Goal: Task Accomplishment & Management: Use online tool/utility

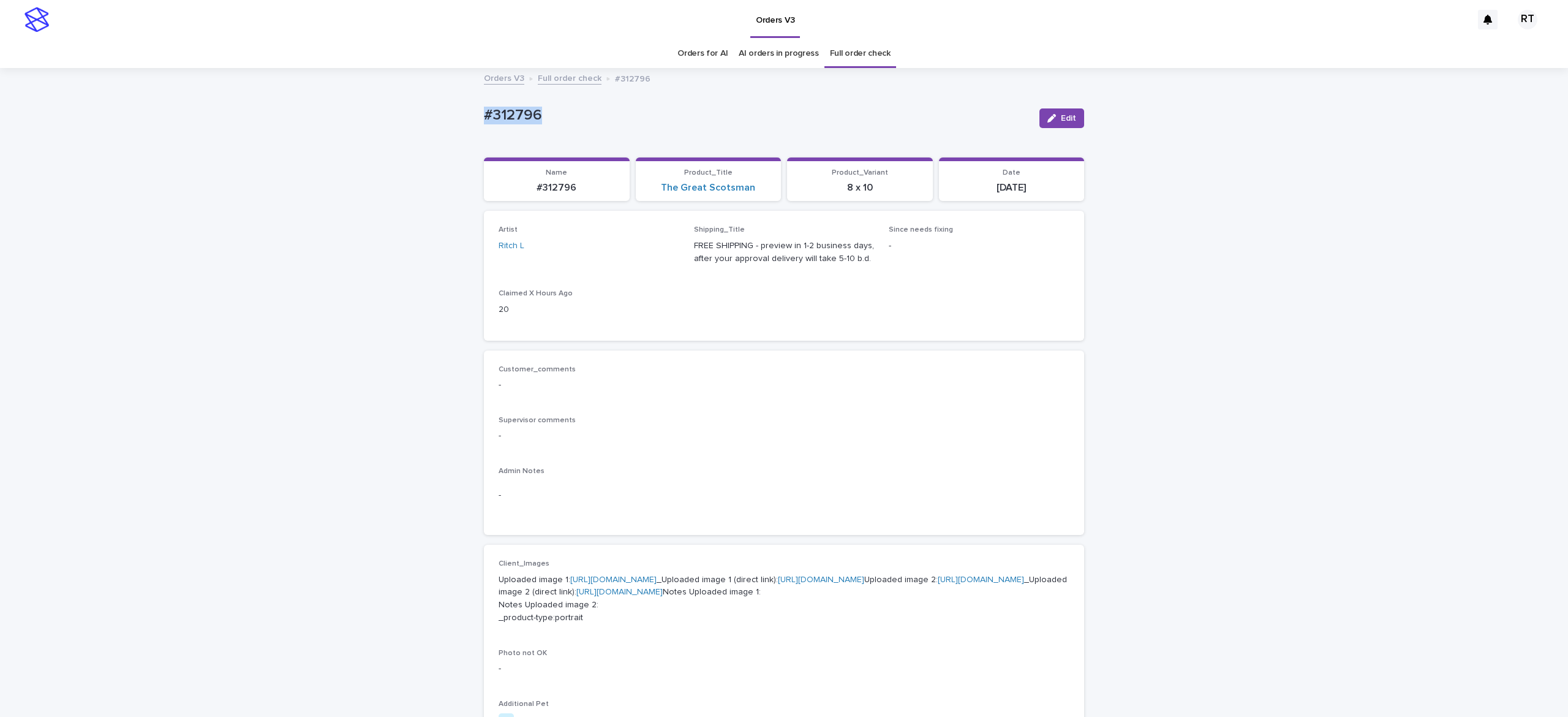
drag, startPoint x: 86, startPoint y: 292, endPoint x: 640, endPoint y: 350, distance: 557.0
click at [87, 296] on div "Loading... Saving… Loading... Saving… #312796 Edit #312796 Edit Sorry, there wa…" at bounding box center [784, 639] width 1568 height 1141
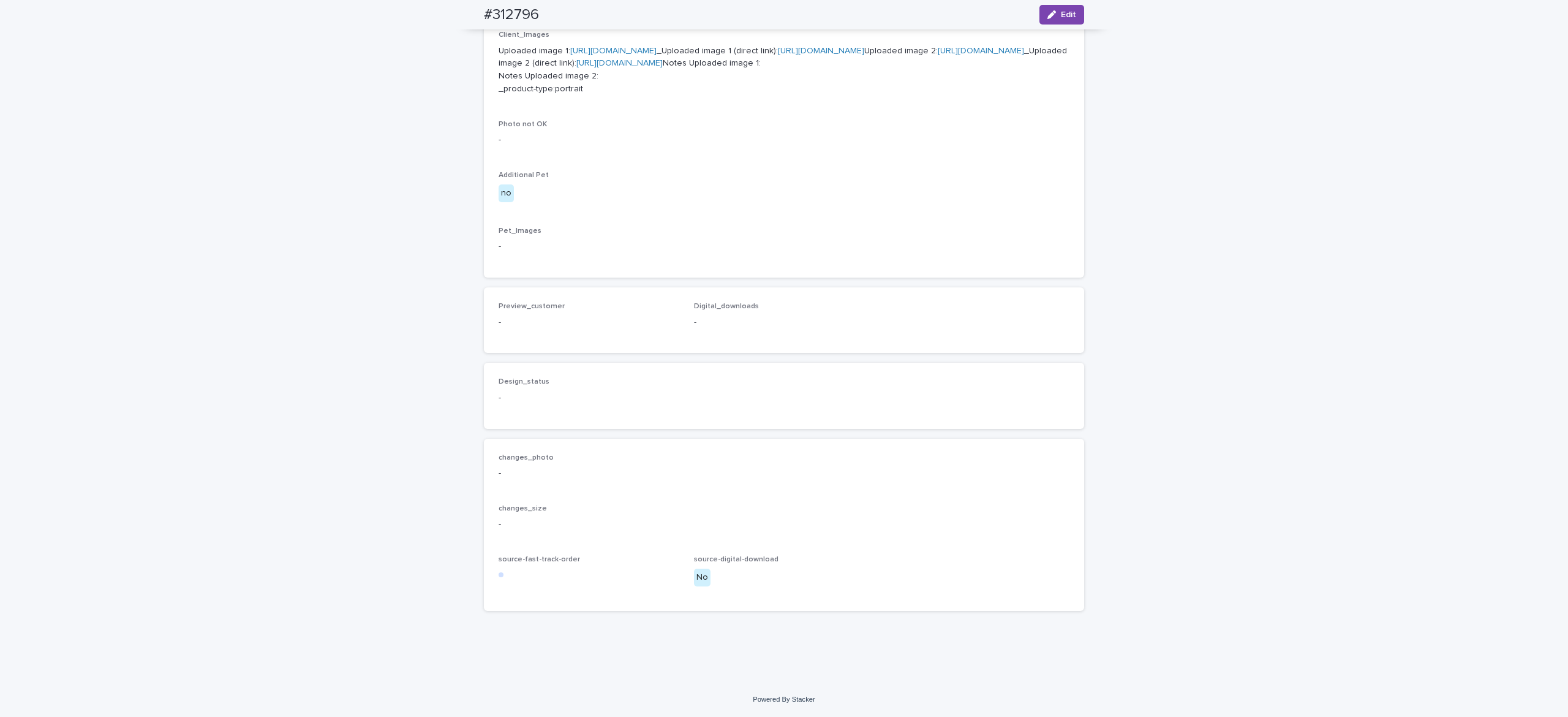
drag, startPoint x: 1049, startPoint y: 7, endPoint x: 1043, endPoint y: 342, distance: 335.1
click at [1050, 7] on button "Edit" at bounding box center [1062, 14] width 45 height 20
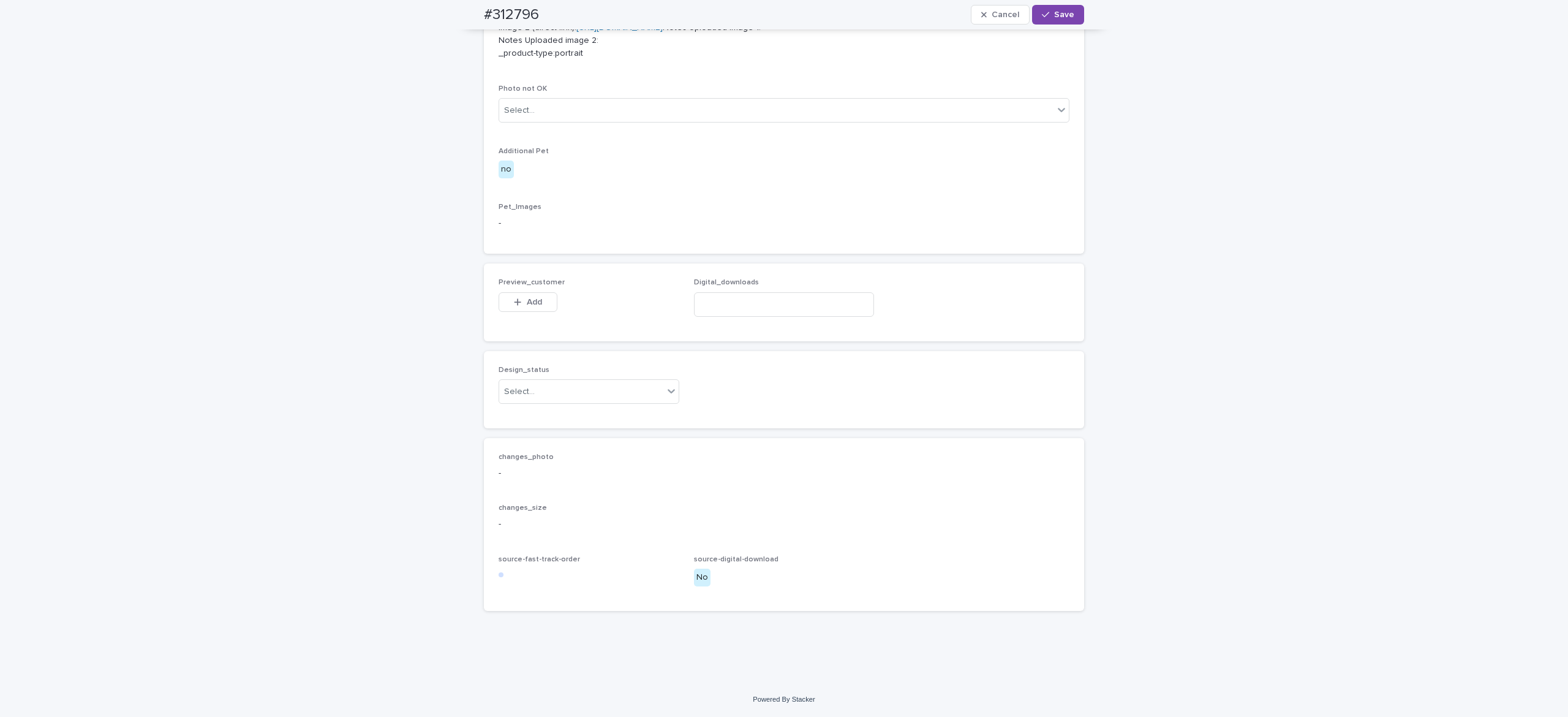
scroll to position [686, 0]
click at [508, 311] on button "Add" at bounding box center [529, 302] width 59 height 20
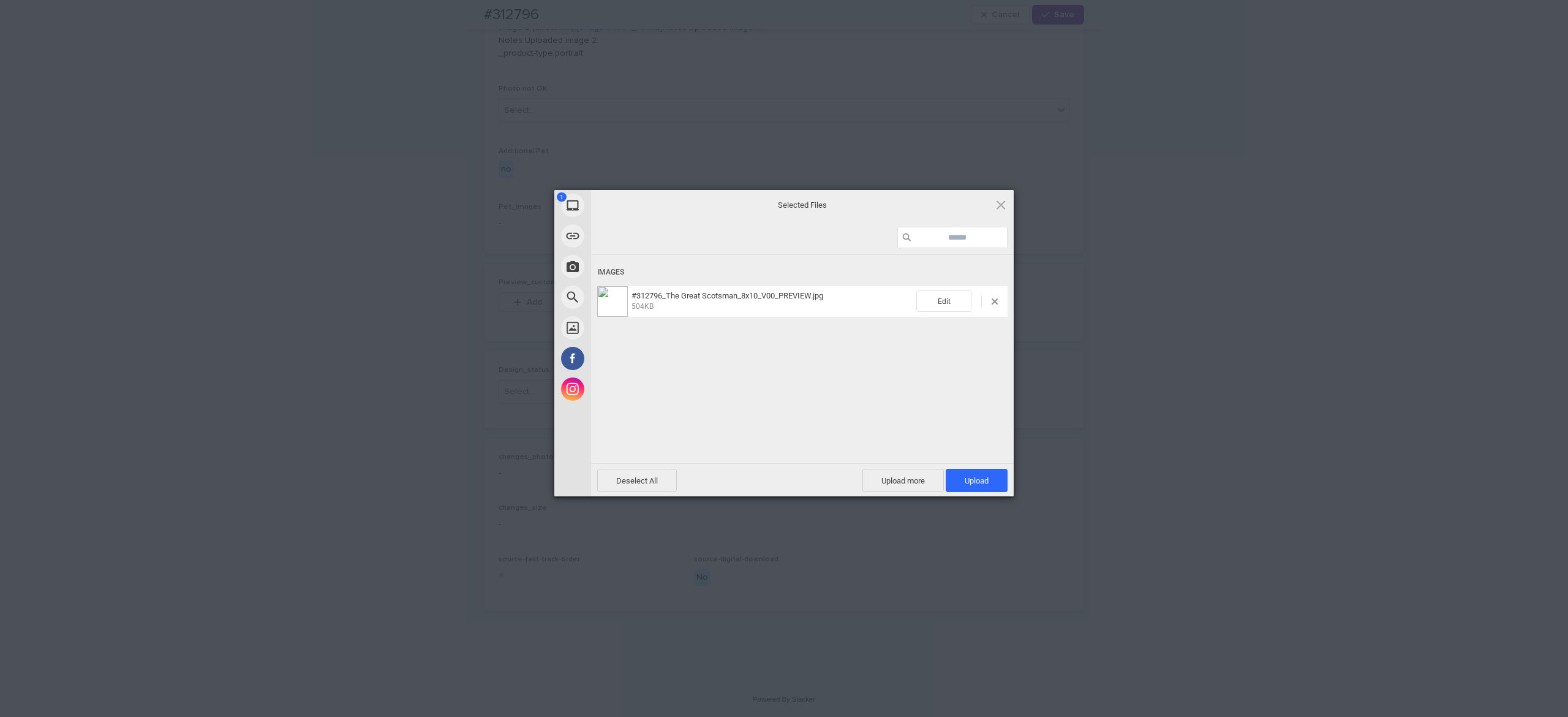
drag, startPoint x: 995, startPoint y: 480, endPoint x: 934, endPoint y: 455, distance: 65.9
click at [993, 479] on span "Upload 1" at bounding box center [977, 480] width 62 height 23
click at [742, 415] on div "Uploading #312796_The Great Scotsman_8x10_V00_PREVIEW.jpg 0.00B / 504KB" at bounding box center [802, 377] width 423 height 245
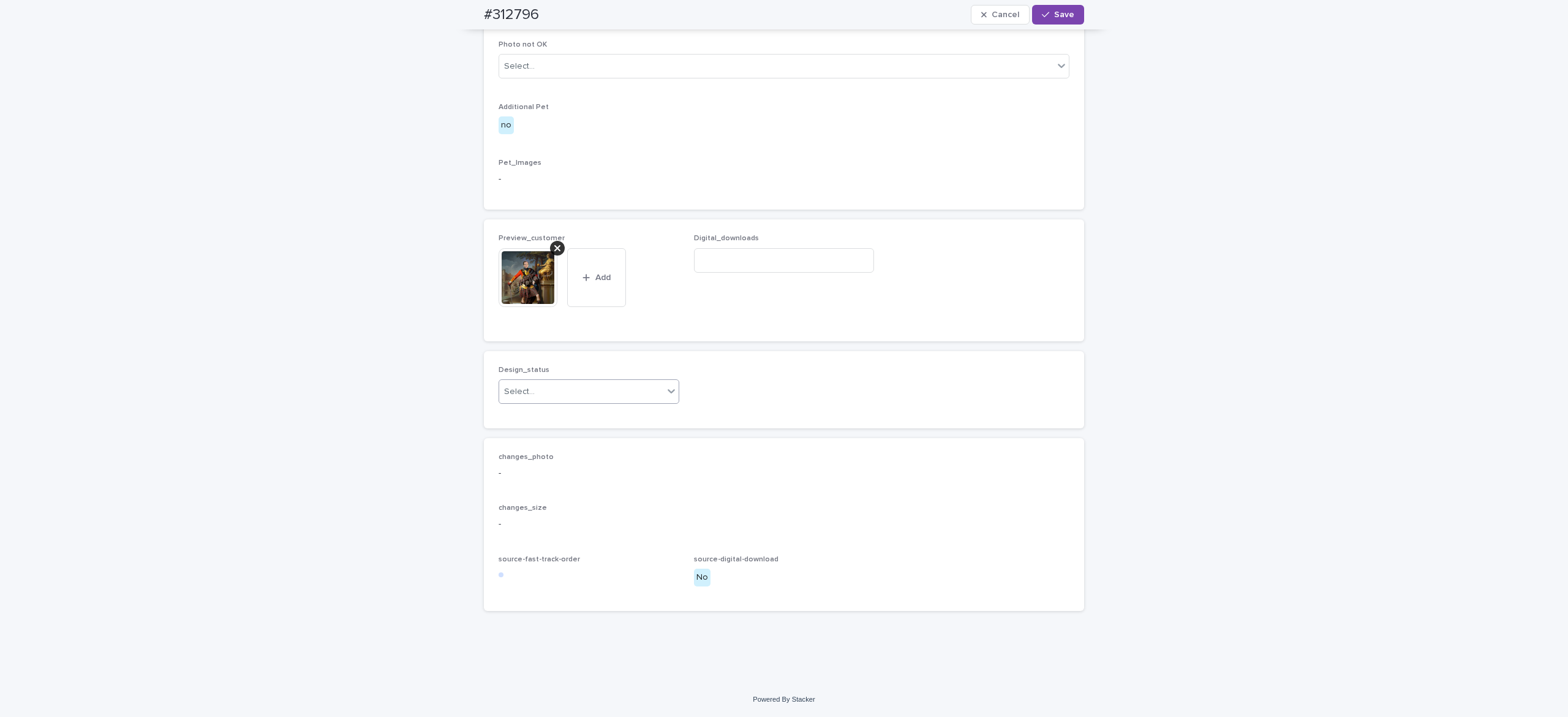
click at [531, 402] on div "Select..." at bounding box center [581, 391] width 164 height 21
drag, startPoint x: 543, startPoint y: 450, endPoint x: 549, endPoint y: 443, distance: 9.2
click at [545, 450] on div "Uploaded" at bounding box center [580, 456] width 180 height 22
drag, startPoint x: 1047, startPoint y: 17, endPoint x: 1049, endPoint y: 29, distance: 12.2
click at [1055, 17] on span "Save" at bounding box center [1064, 15] width 21 height 9
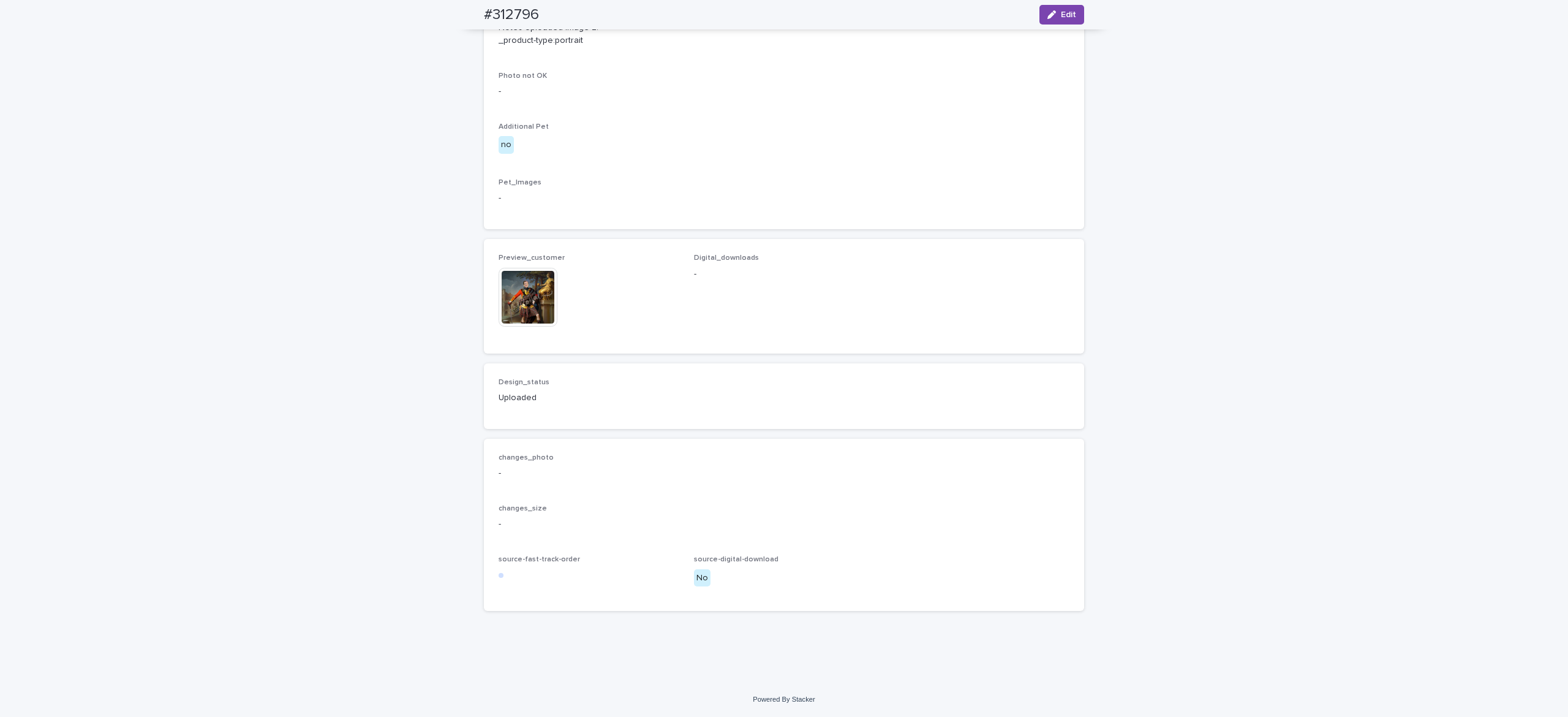
scroll to position [692, 0]
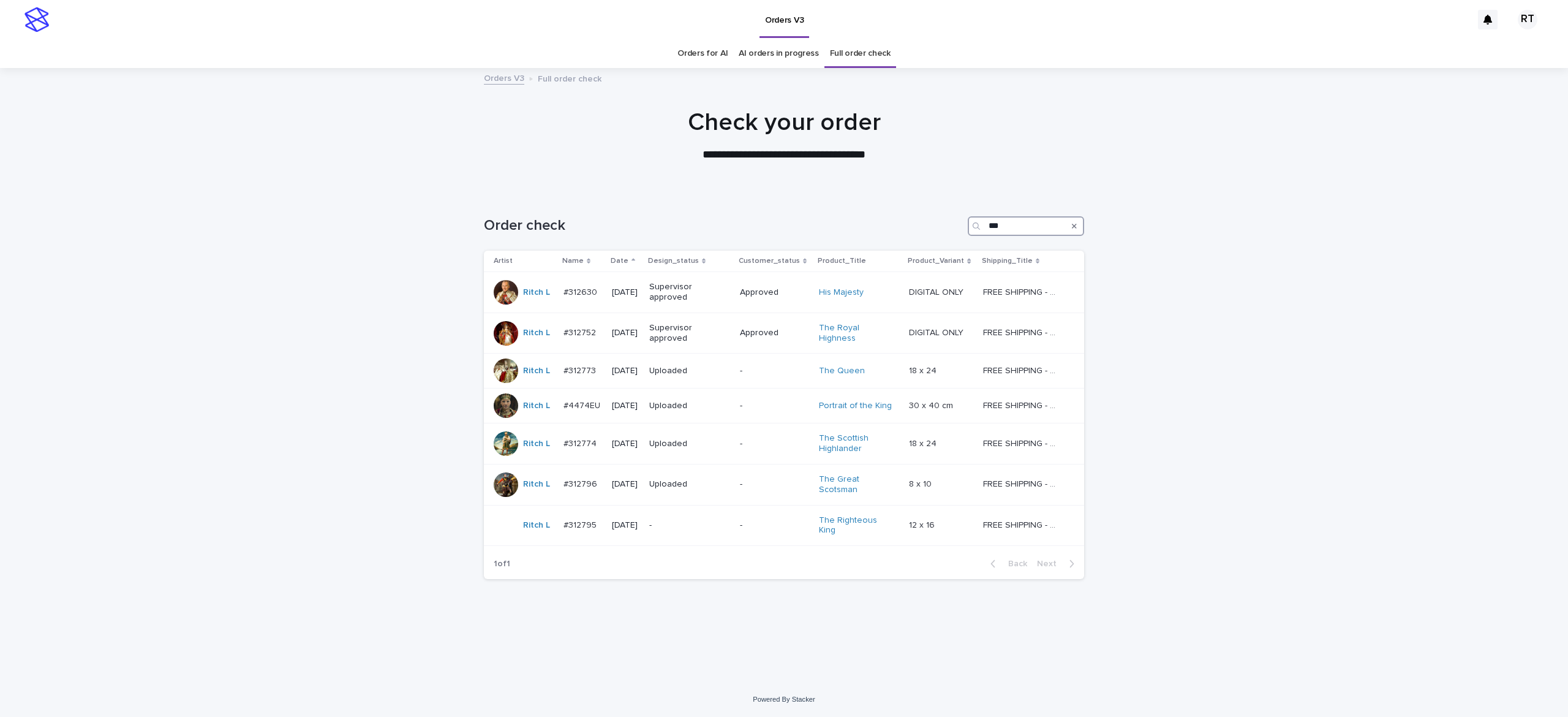
drag, startPoint x: 1010, startPoint y: 231, endPoint x: 904, endPoint y: 232, distance: 106.0
click at [898, 239] on div "Order check ***" at bounding box center [784, 222] width 600 height 59
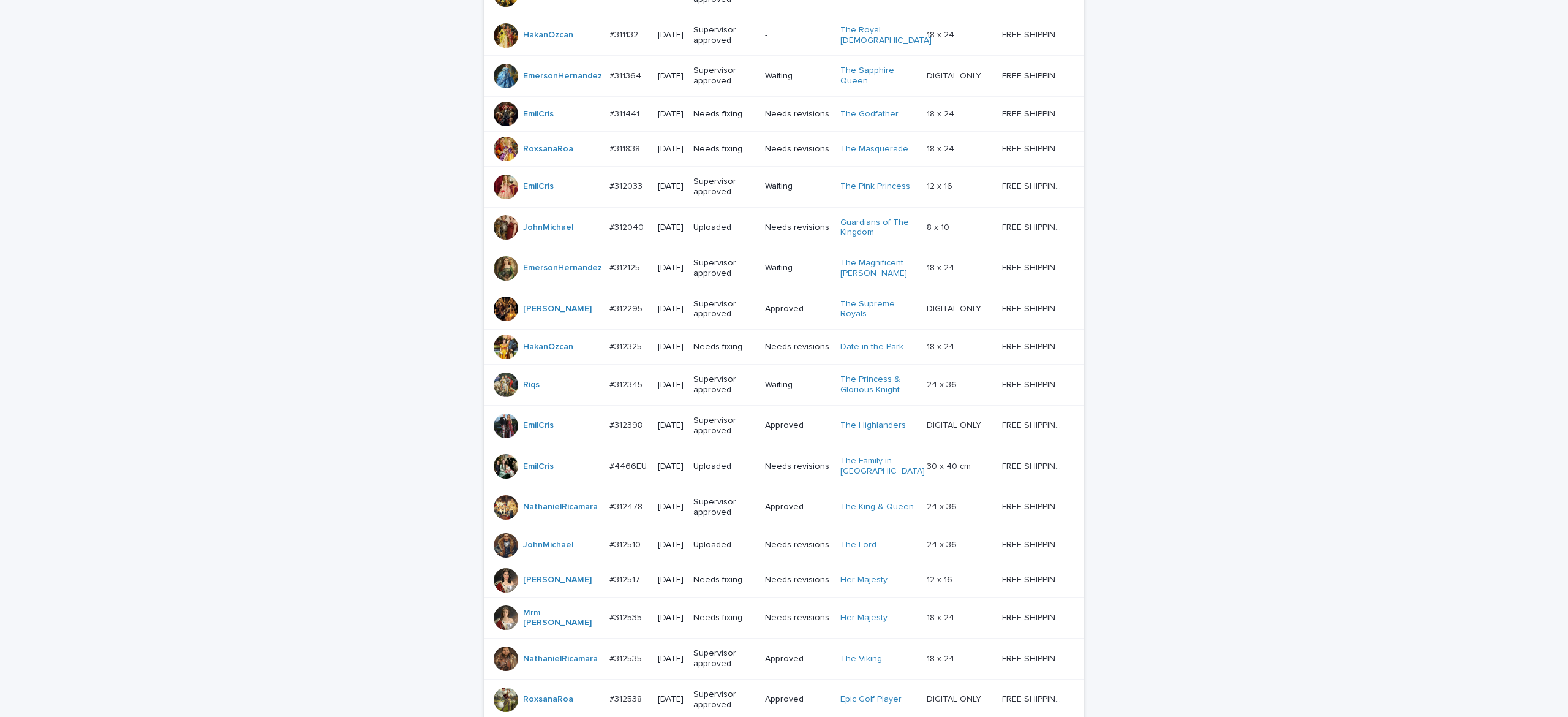
scroll to position [923, 0]
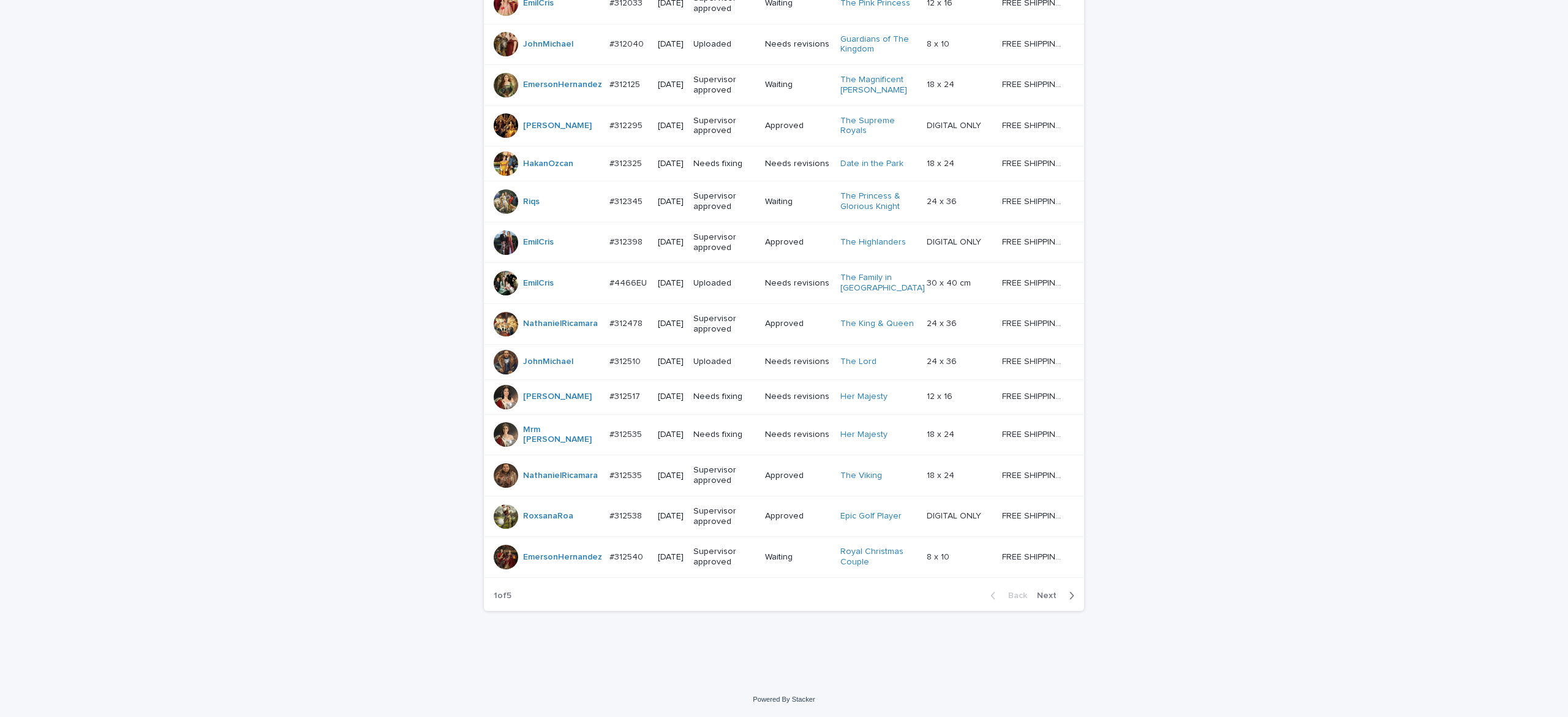
click at [1038, 592] on span "Next" at bounding box center [1050, 596] width 27 height 9
click at [1040, 593] on div "Back Next" at bounding box center [1032, 595] width 103 height 31
click at [1047, 595] on span "Next" at bounding box center [1050, 596] width 27 height 9
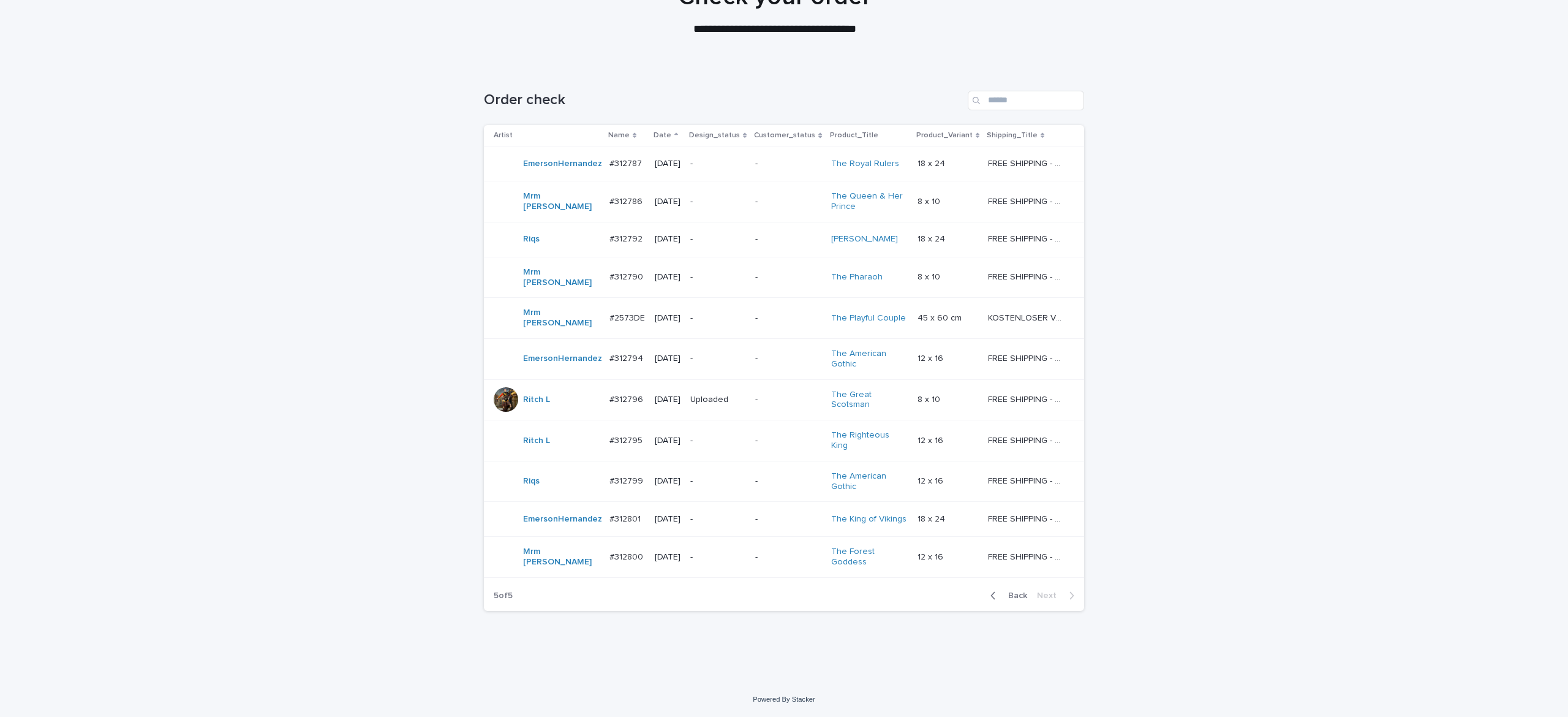
scroll to position [145, 0]
click at [1008, 597] on span "Back" at bounding box center [1013, 596] width 26 height 9
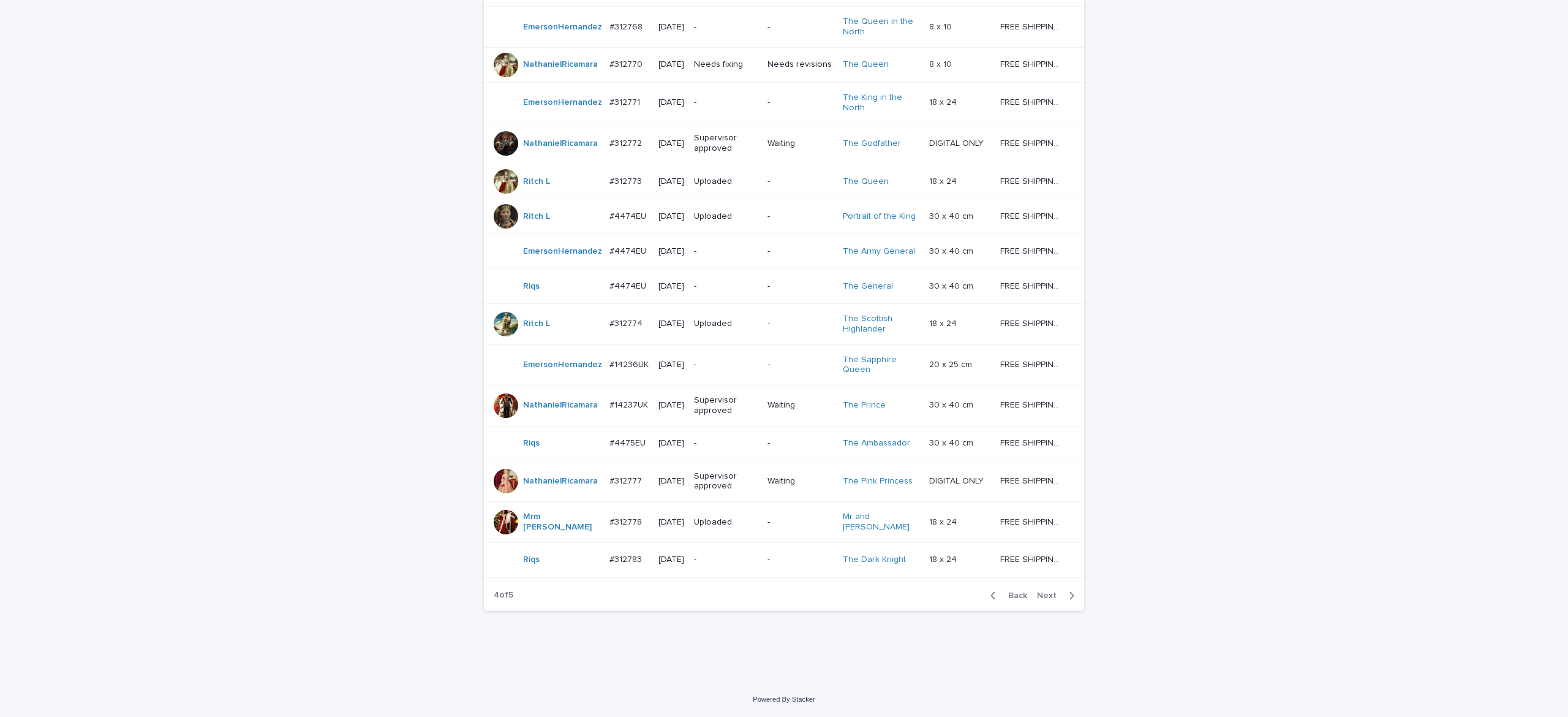
scroll to position [923, 0]
click at [1041, 597] on span "Next" at bounding box center [1050, 596] width 27 height 9
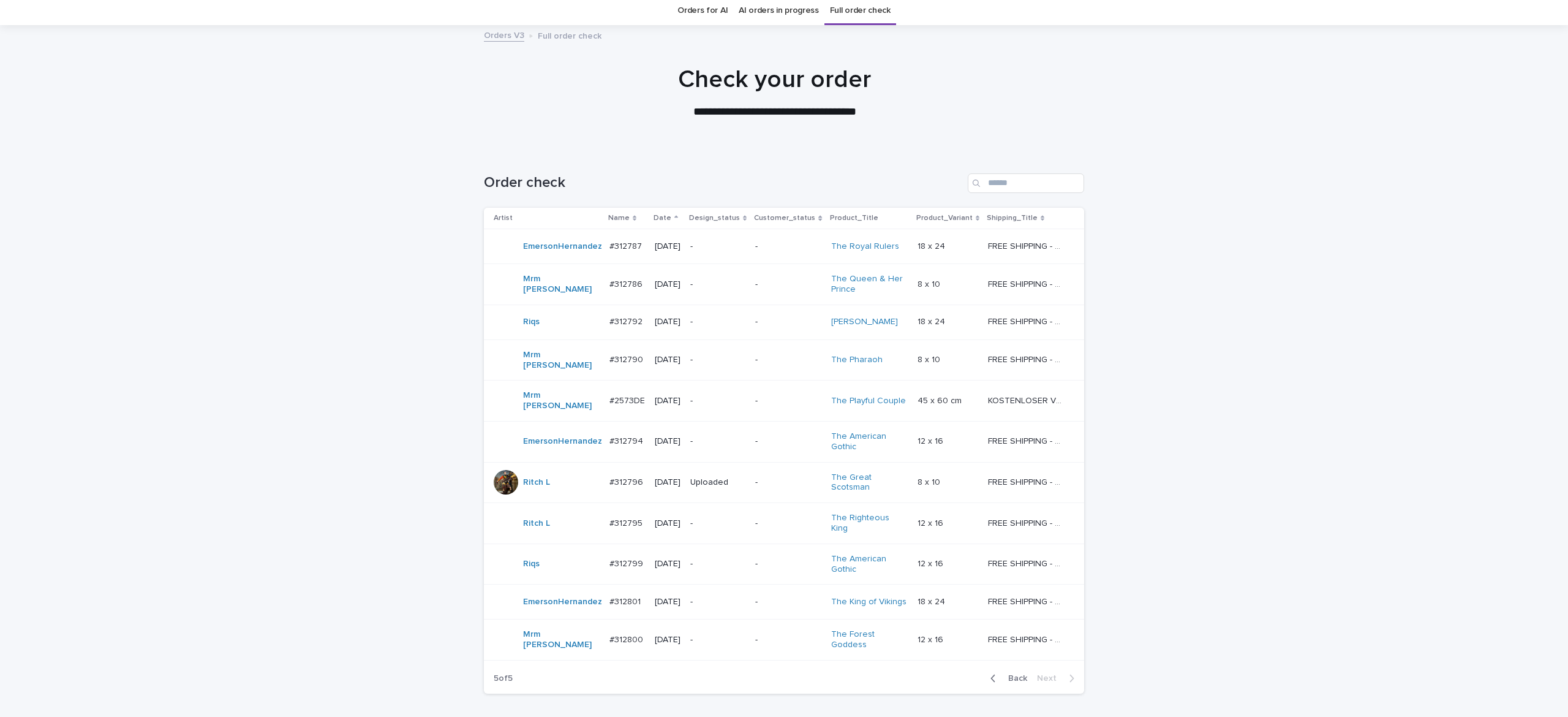
scroll to position [39, 0]
